Goal: Transaction & Acquisition: Purchase product/service

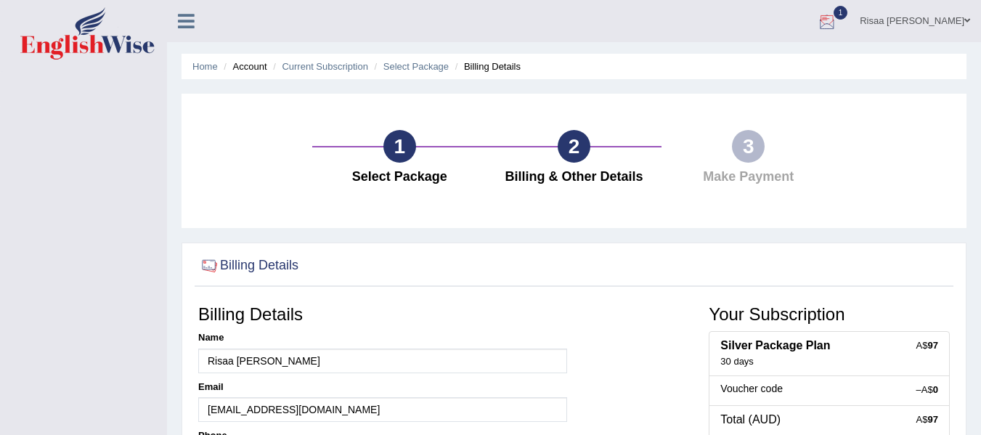
click at [838, 21] on div at bounding box center [828, 22] width 22 height 22
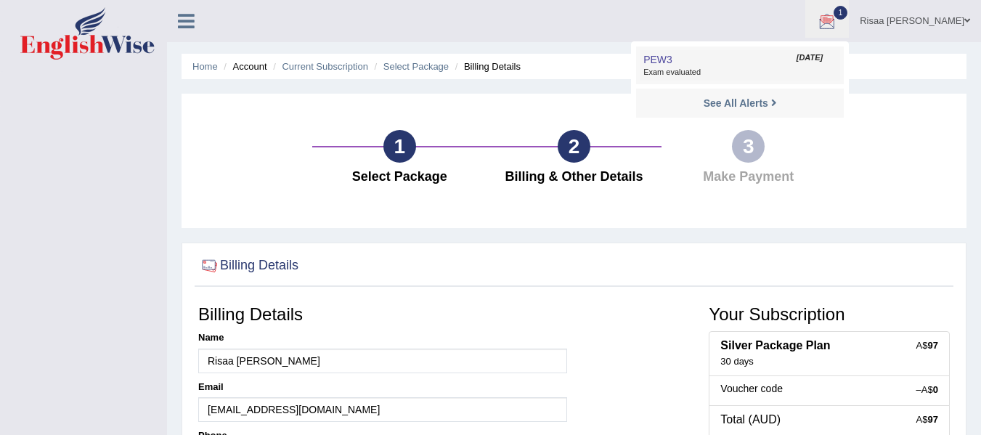
click at [804, 65] on link "PEW3 Aug 10, 2025 Exam evaluated" at bounding box center [740, 65] width 201 height 31
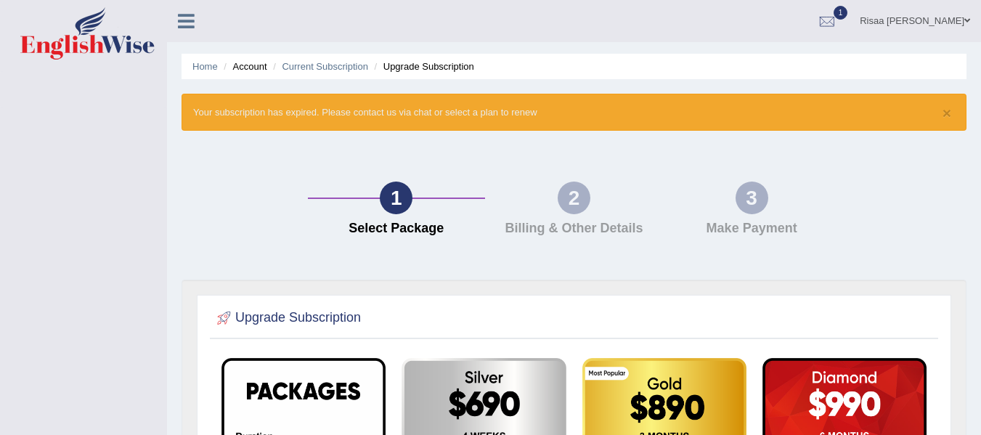
scroll to position [381, 0]
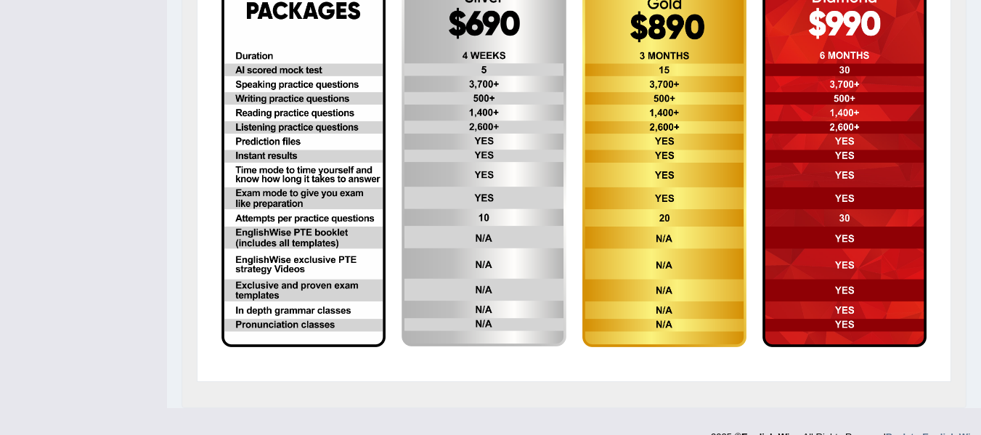
click at [467, 209] on img at bounding box center [484, 161] width 164 height 369
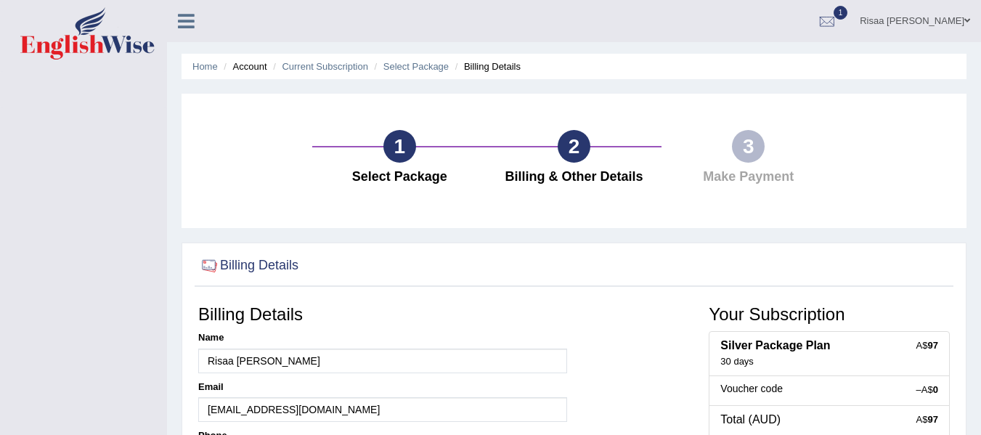
scroll to position [328, 0]
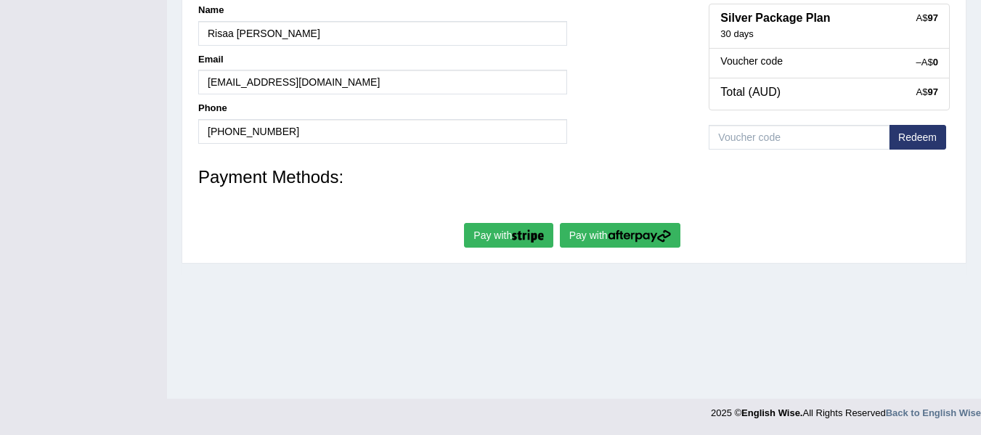
click at [615, 240] on img "submit" at bounding box center [639, 236] width 63 height 13
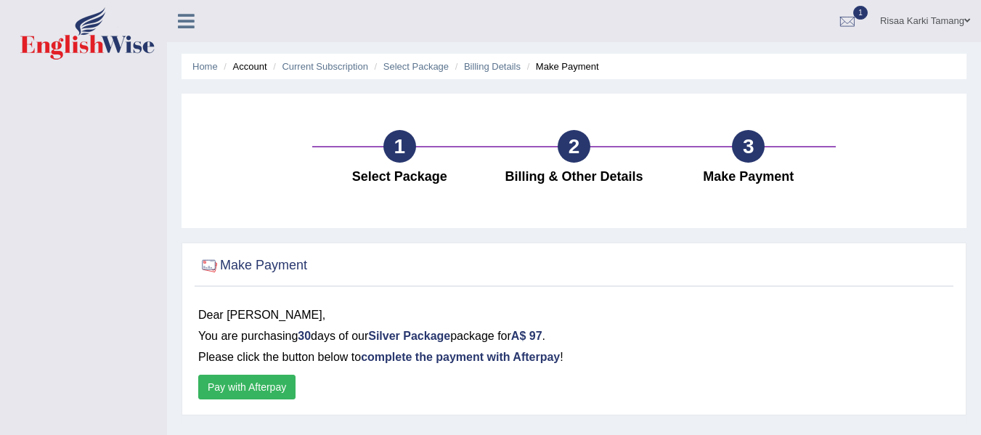
scroll to position [328, 0]
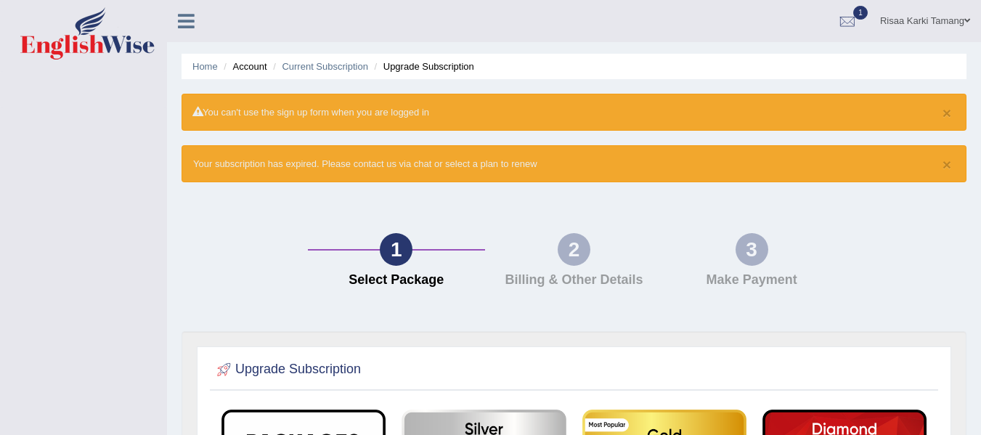
click at [907, 15] on link "Risaa Karki Tamang" at bounding box center [926, 19] width 112 height 38
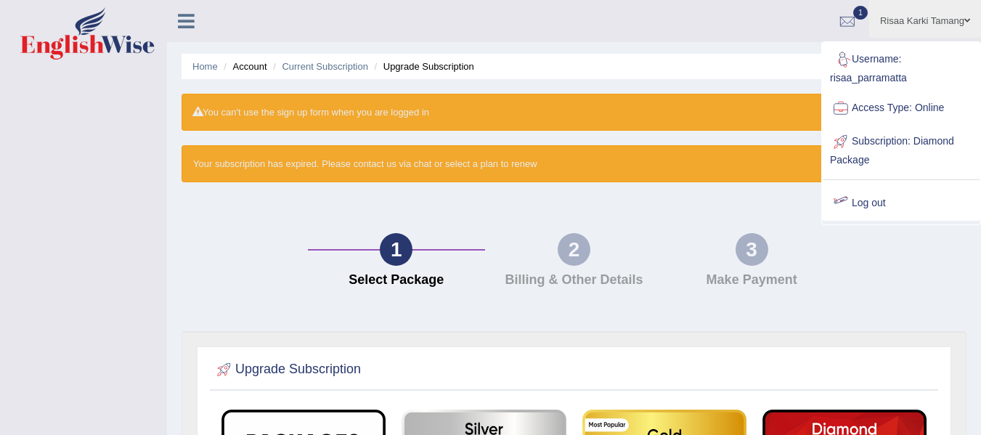
click at [873, 204] on link "Log out" at bounding box center [901, 203] width 157 height 33
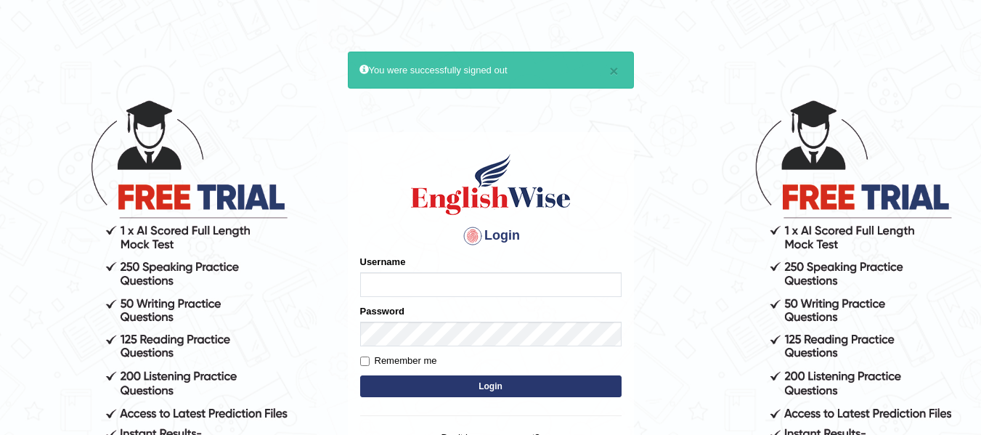
type input "risaa_parramatta"
